Goal: Transaction & Acquisition: Purchase product/service

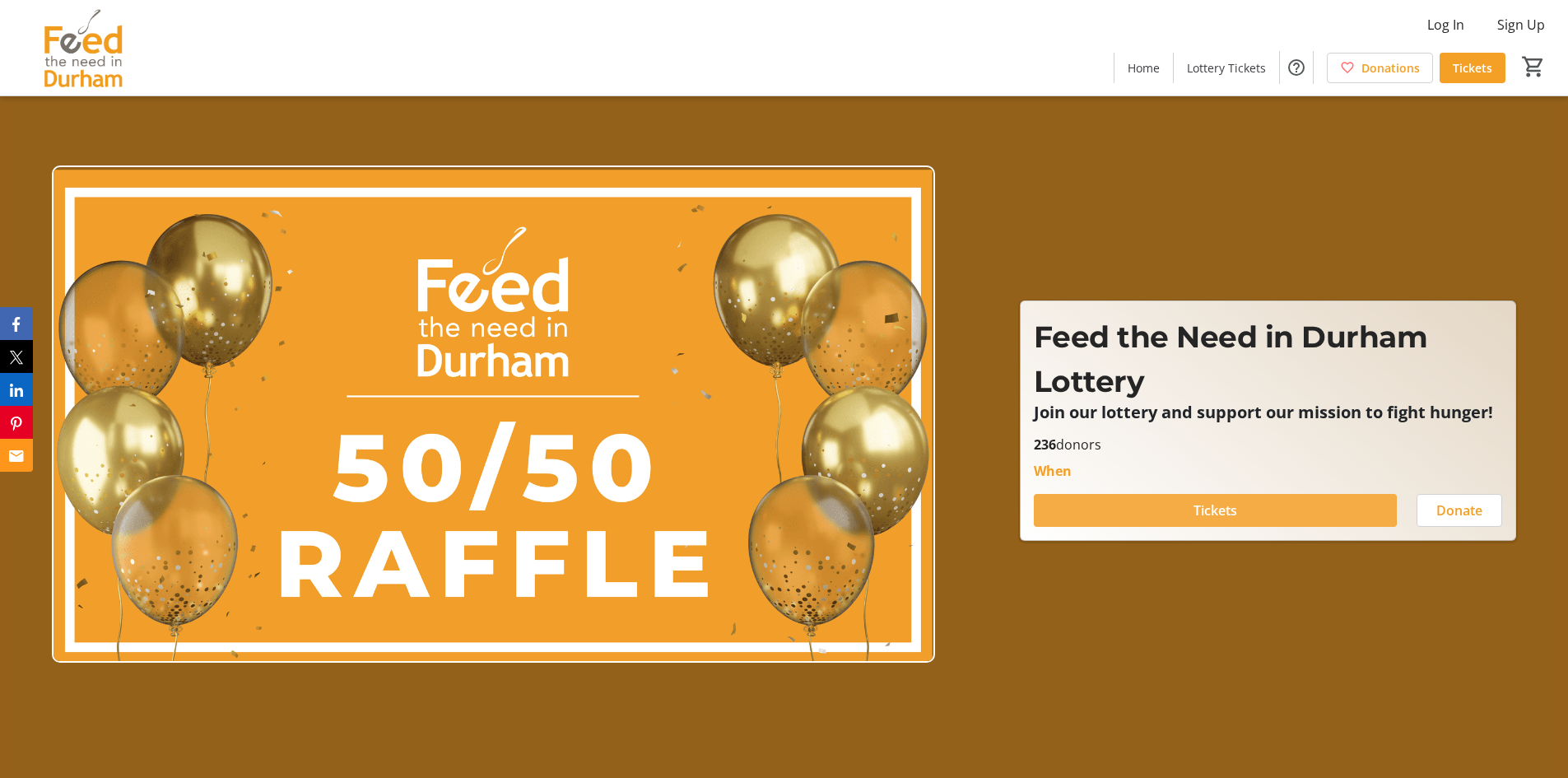
click at [1208, 509] on span "Tickets" at bounding box center [1216, 511] width 43 height 20
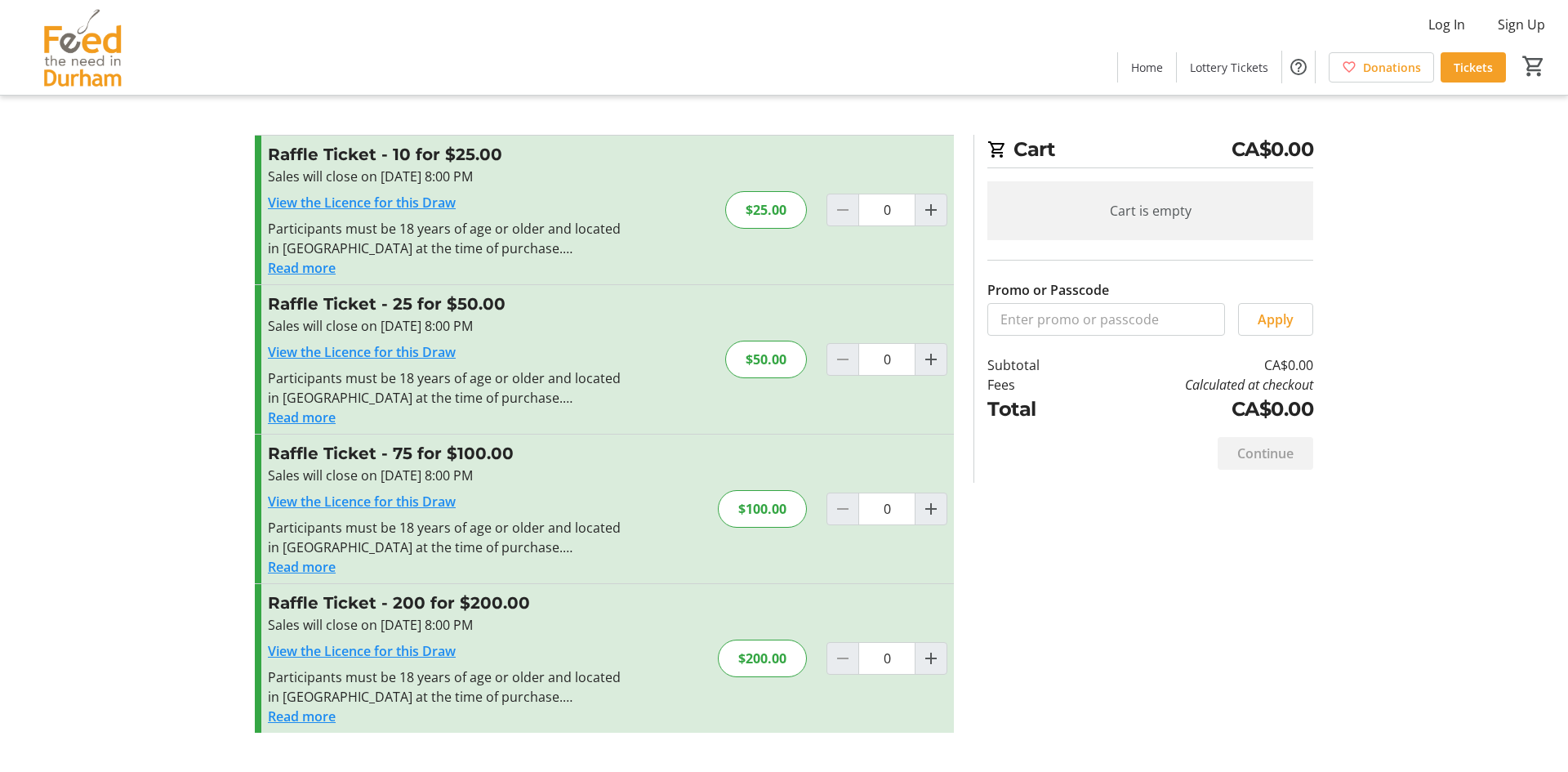
click at [314, 413] on button "Read more" at bounding box center [302, 417] width 68 height 20
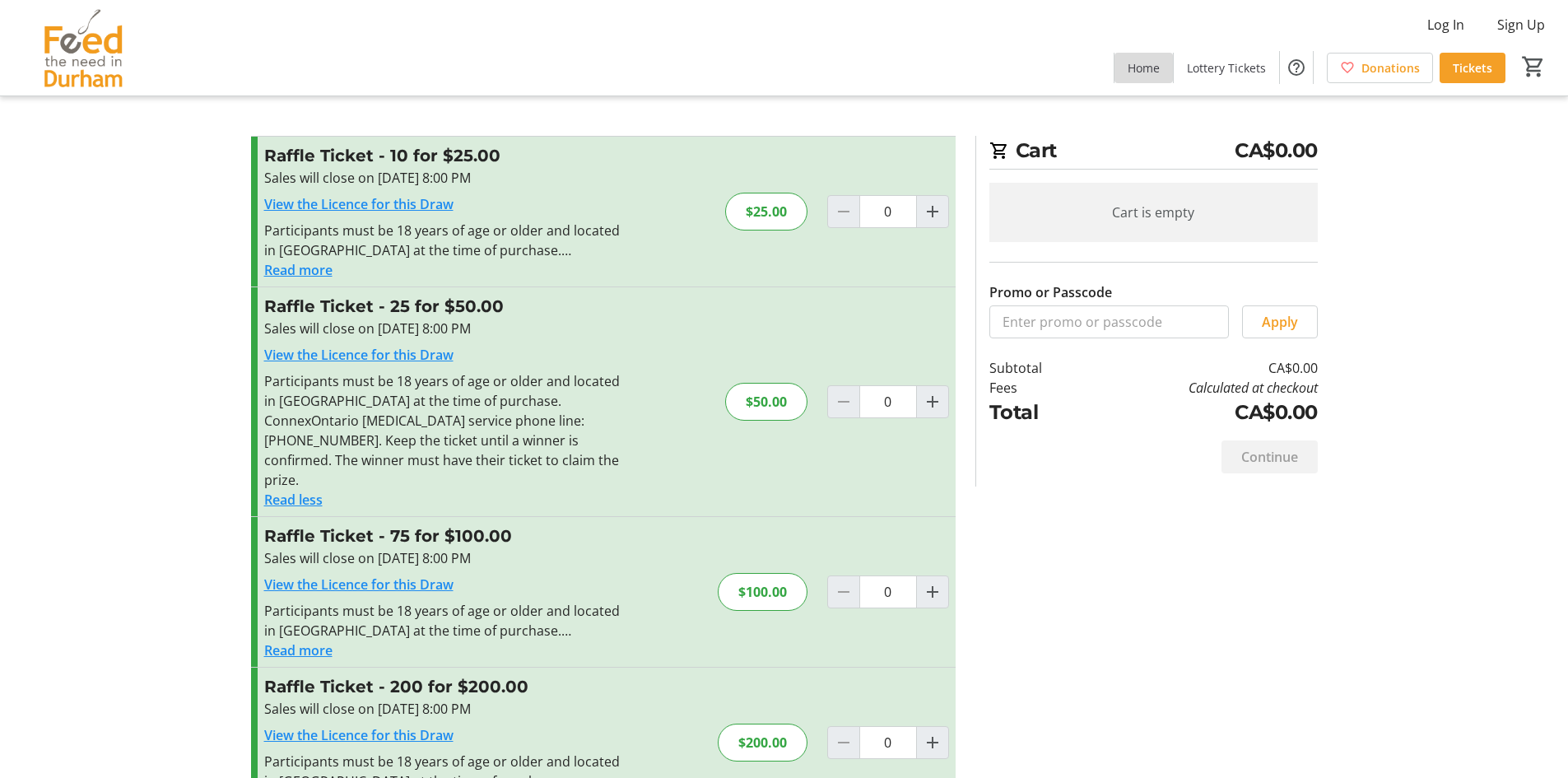
click at [1145, 68] on span "Home" at bounding box center [1144, 68] width 32 height 18
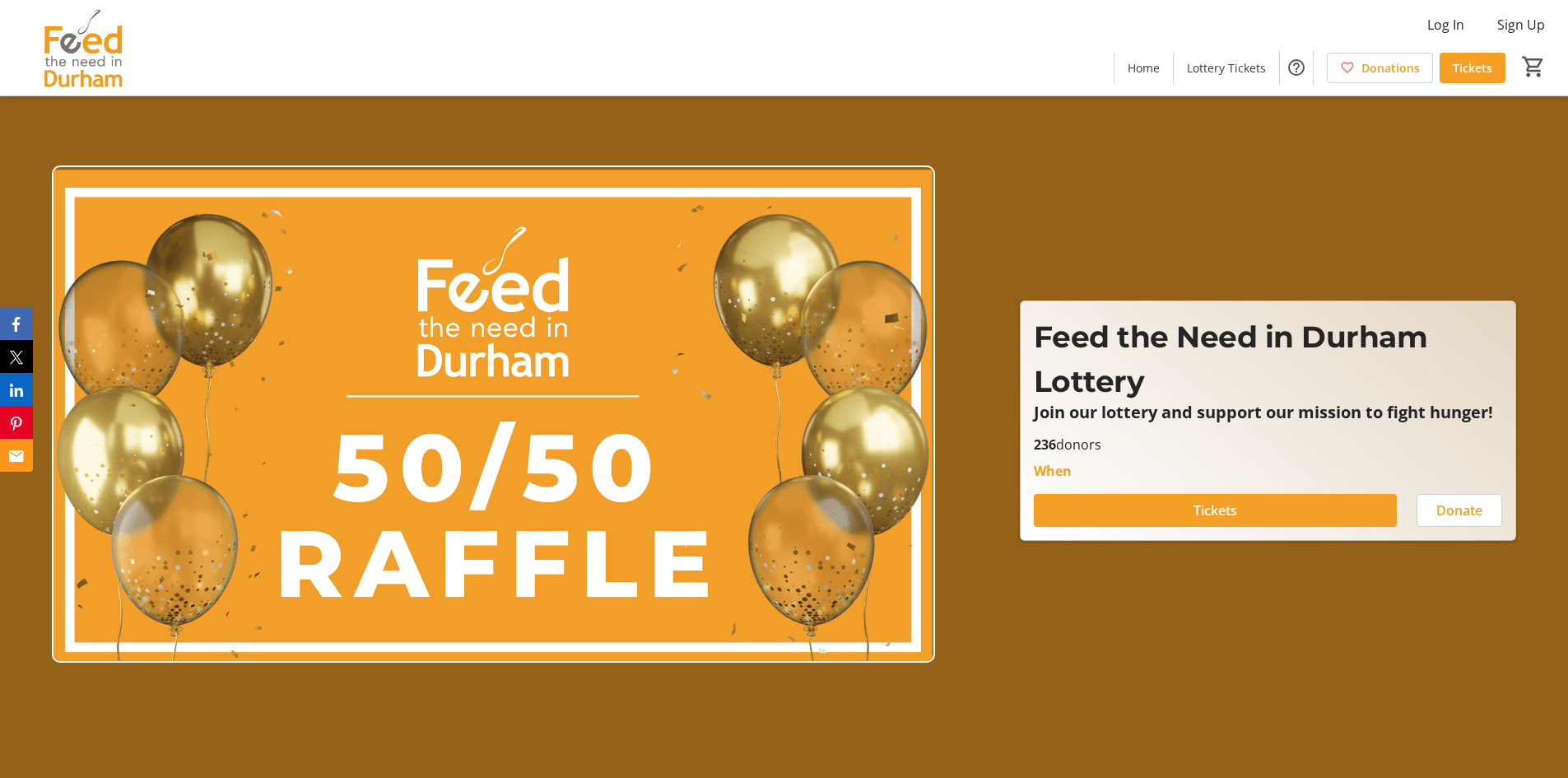
click at [64, 47] on img at bounding box center [83, 48] width 147 height 83
